Goal: Navigation & Orientation: Find specific page/section

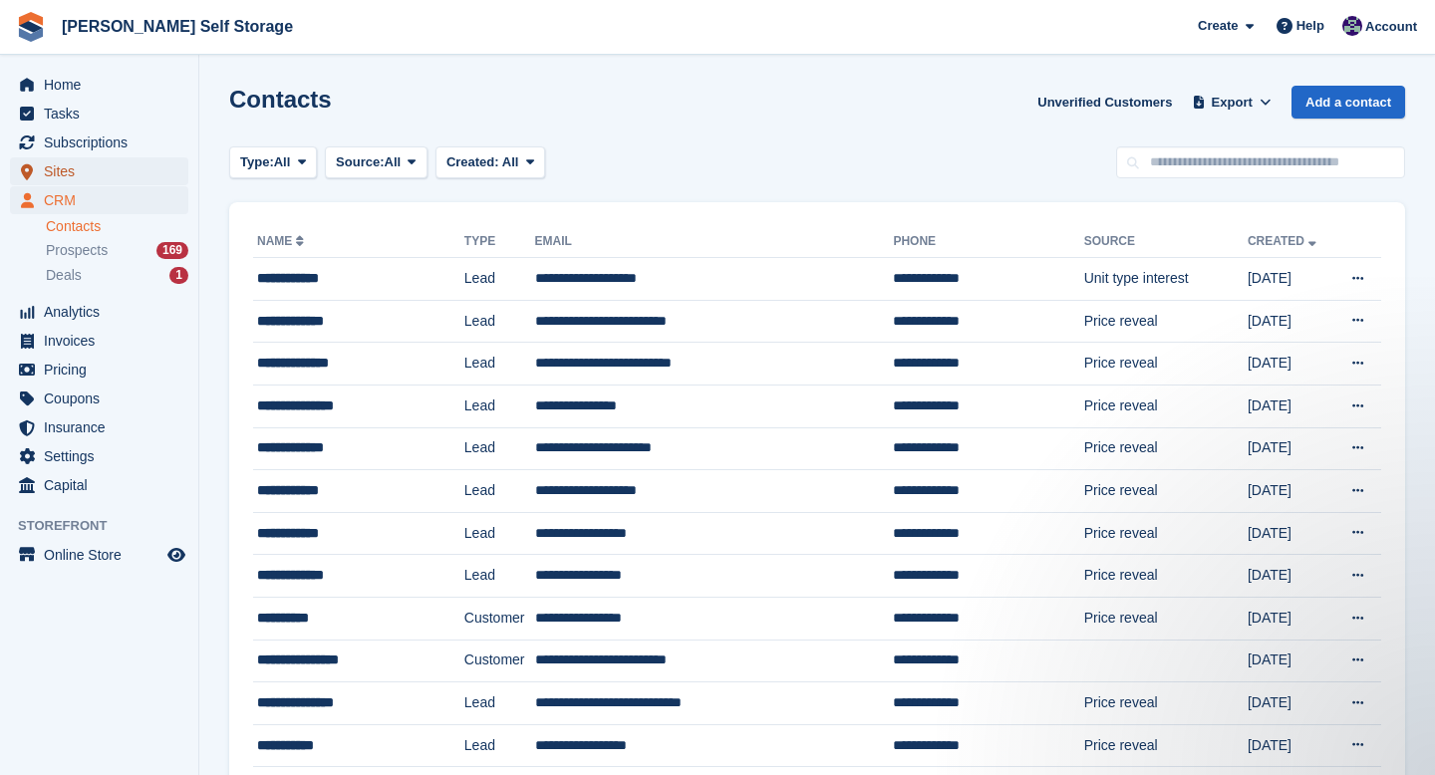
click at [62, 166] on span "Sites" at bounding box center [104, 171] width 120 height 28
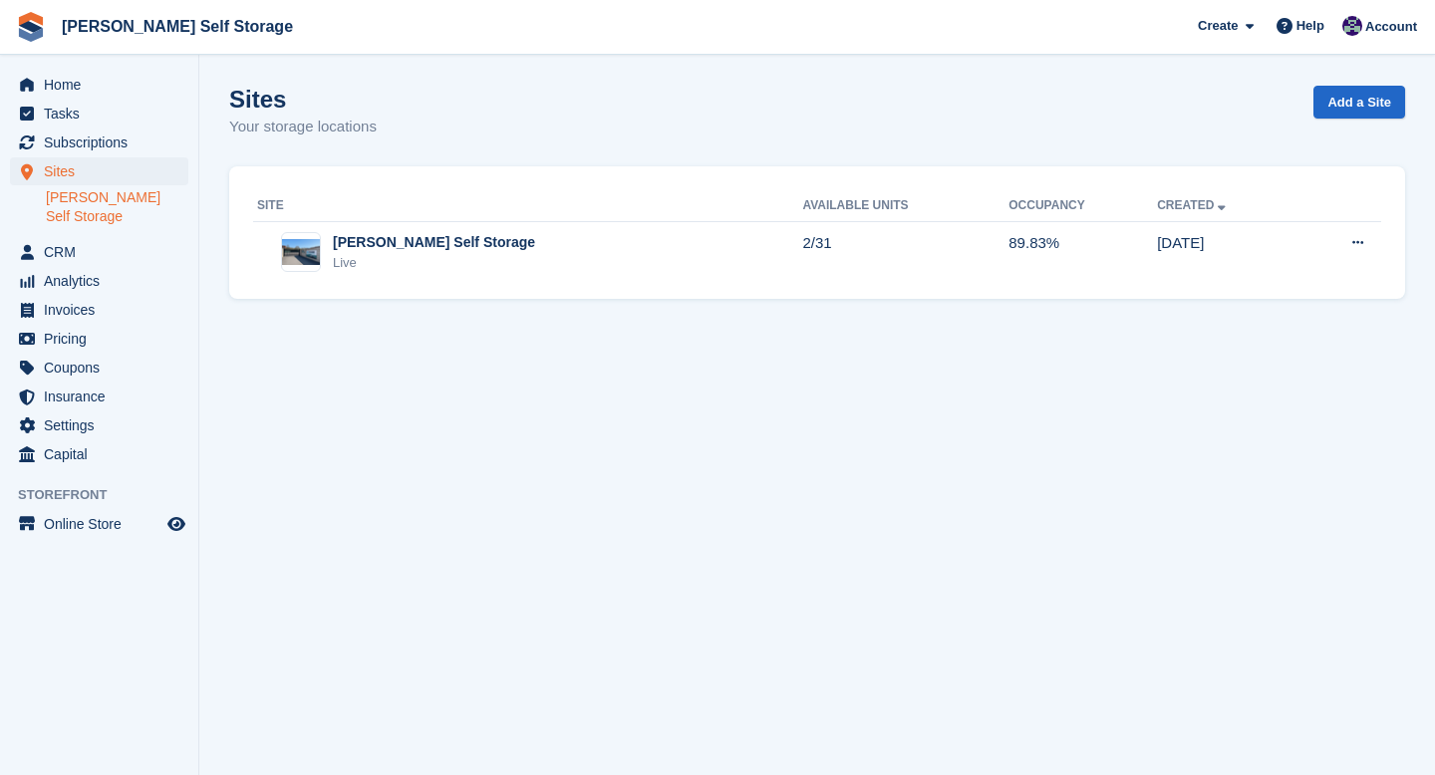
click at [70, 199] on link "[PERSON_NAME] Self Storage" at bounding box center [117, 207] width 142 height 38
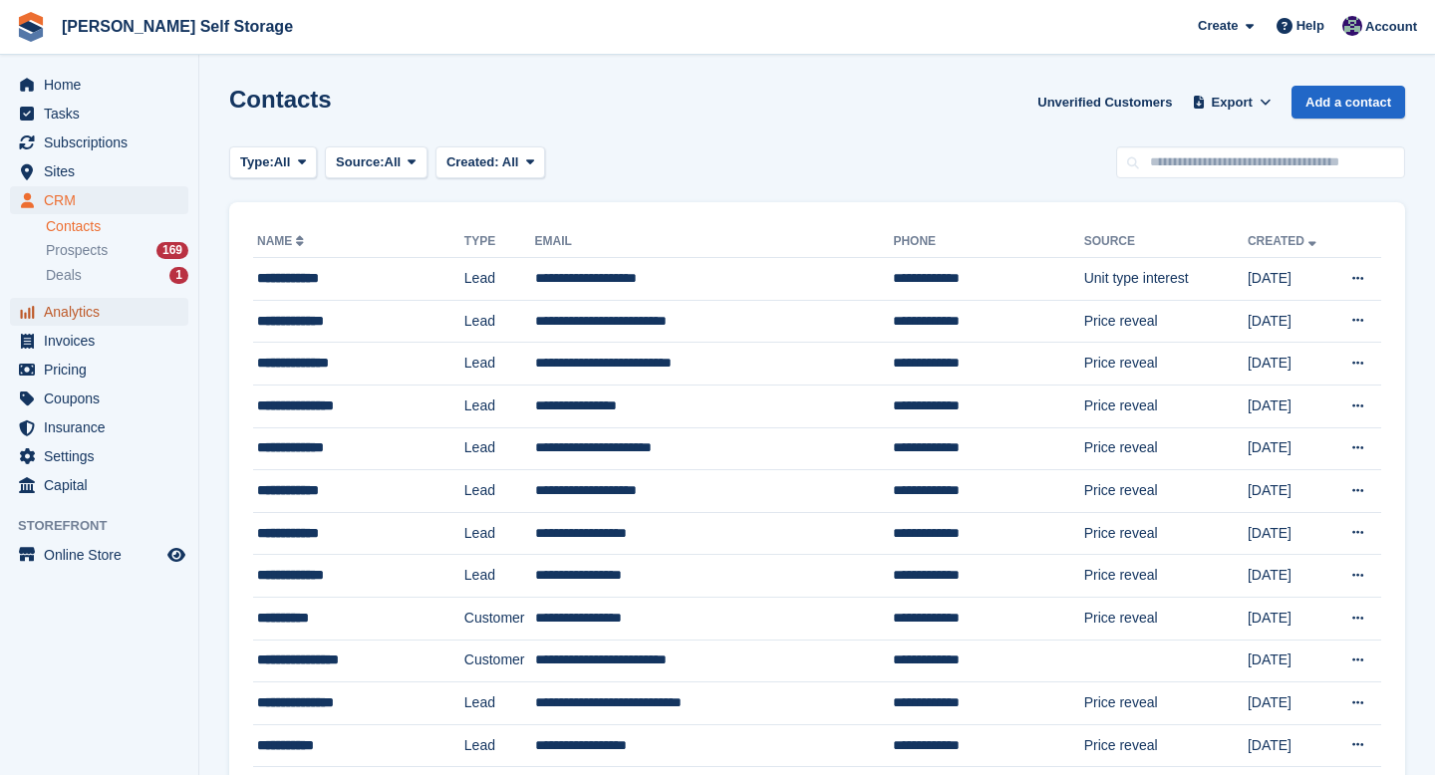
click at [93, 312] on span "Analytics" at bounding box center [104, 312] width 120 height 28
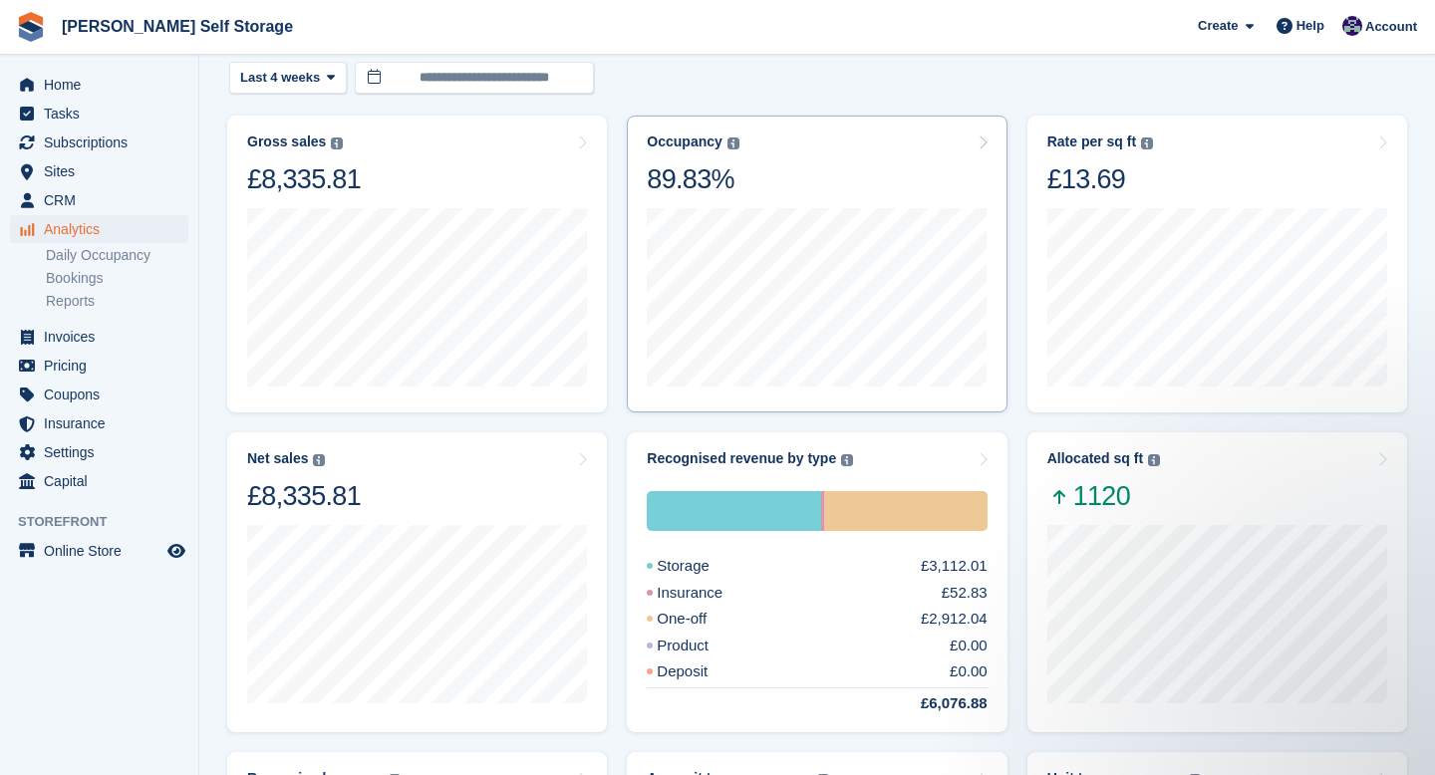
scroll to position [82, 0]
